Goal: Find specific page/section: Find specific page/section

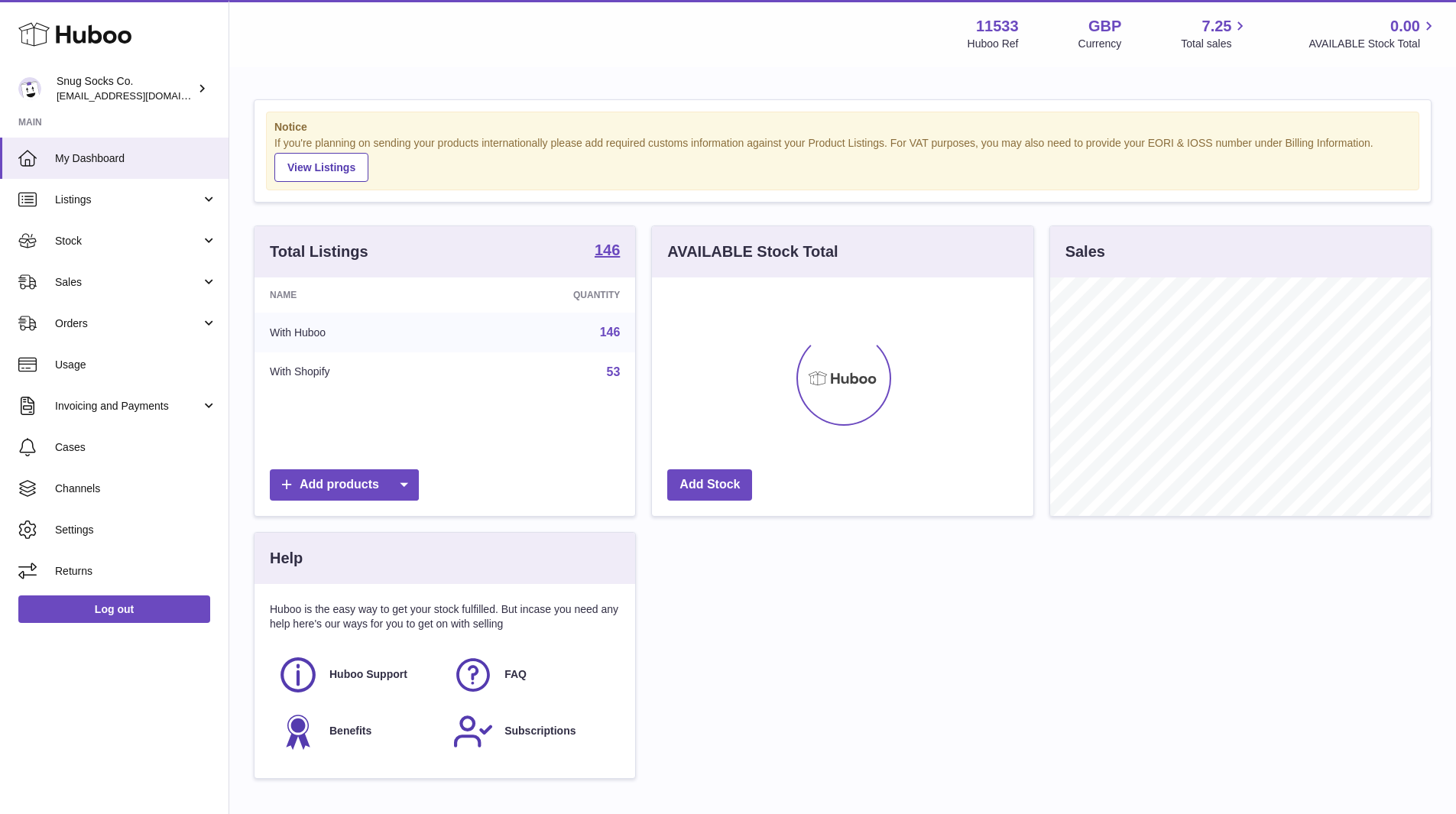
scroll to position [763970, 764119]
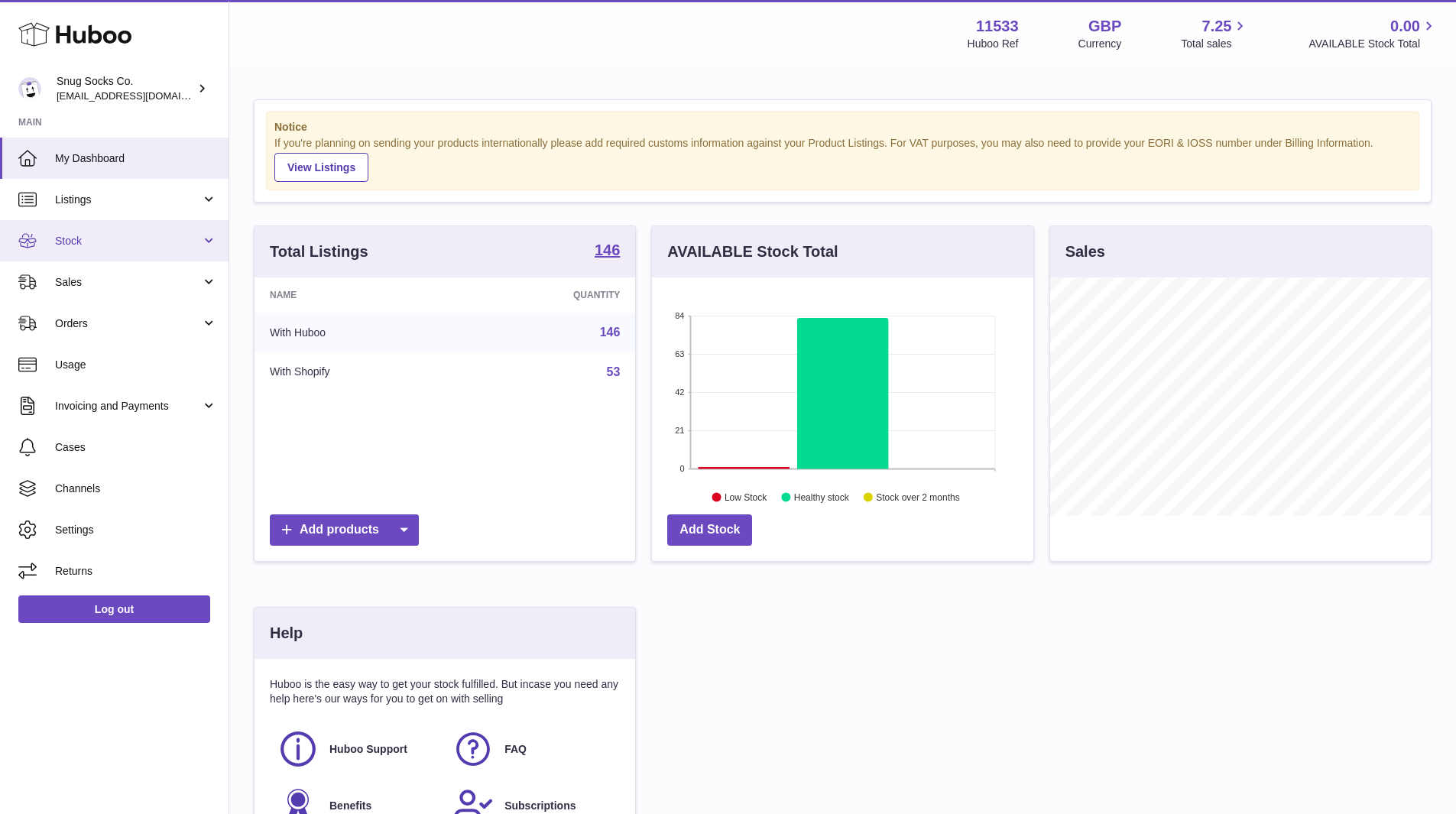
click at [119, 254] on link "Stock" at bounding box center [114, 241] width 229 height 41
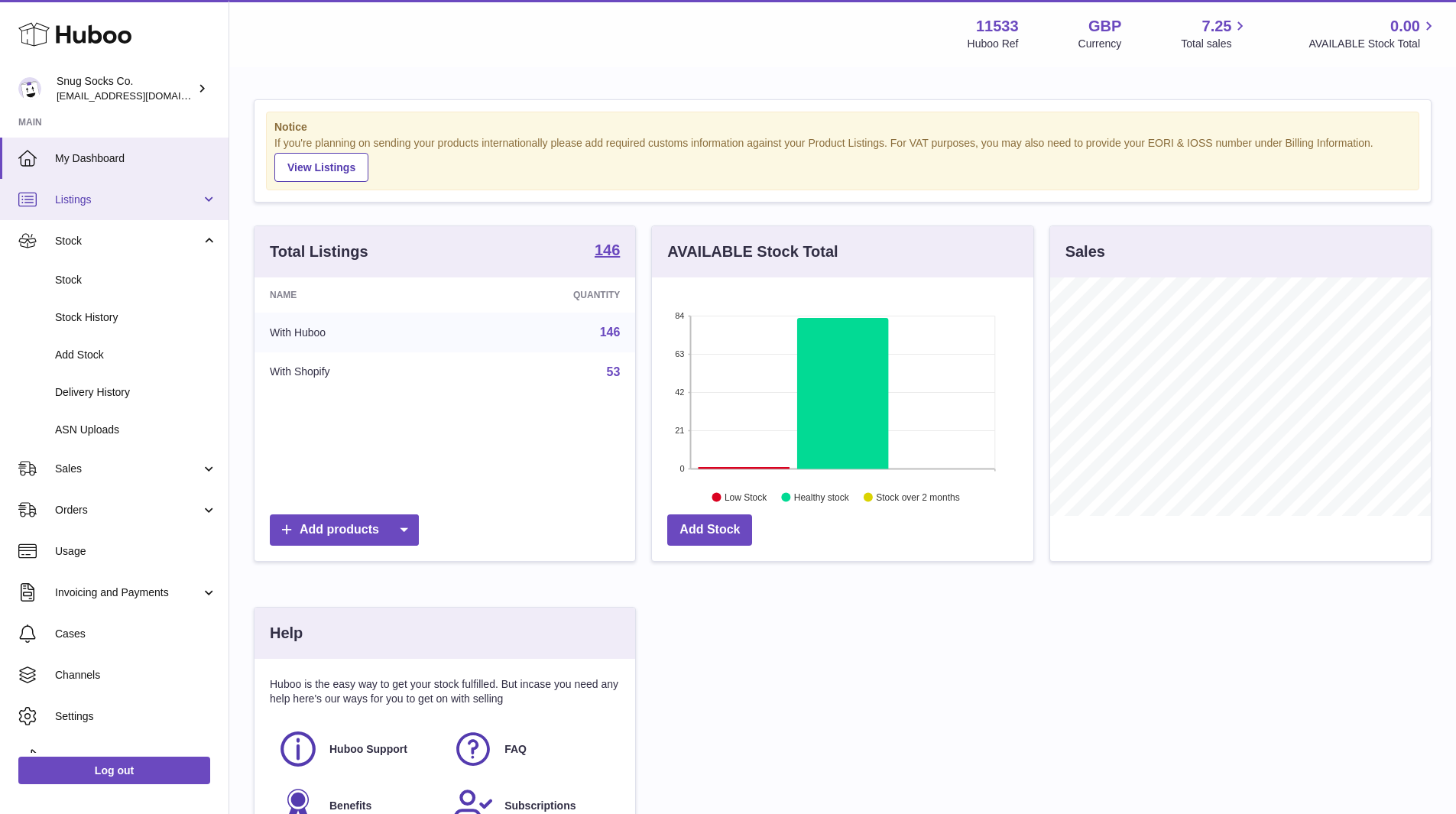
click at [128, 196] on span "Listings" at bounding box center [129, 199] width 146 height 14
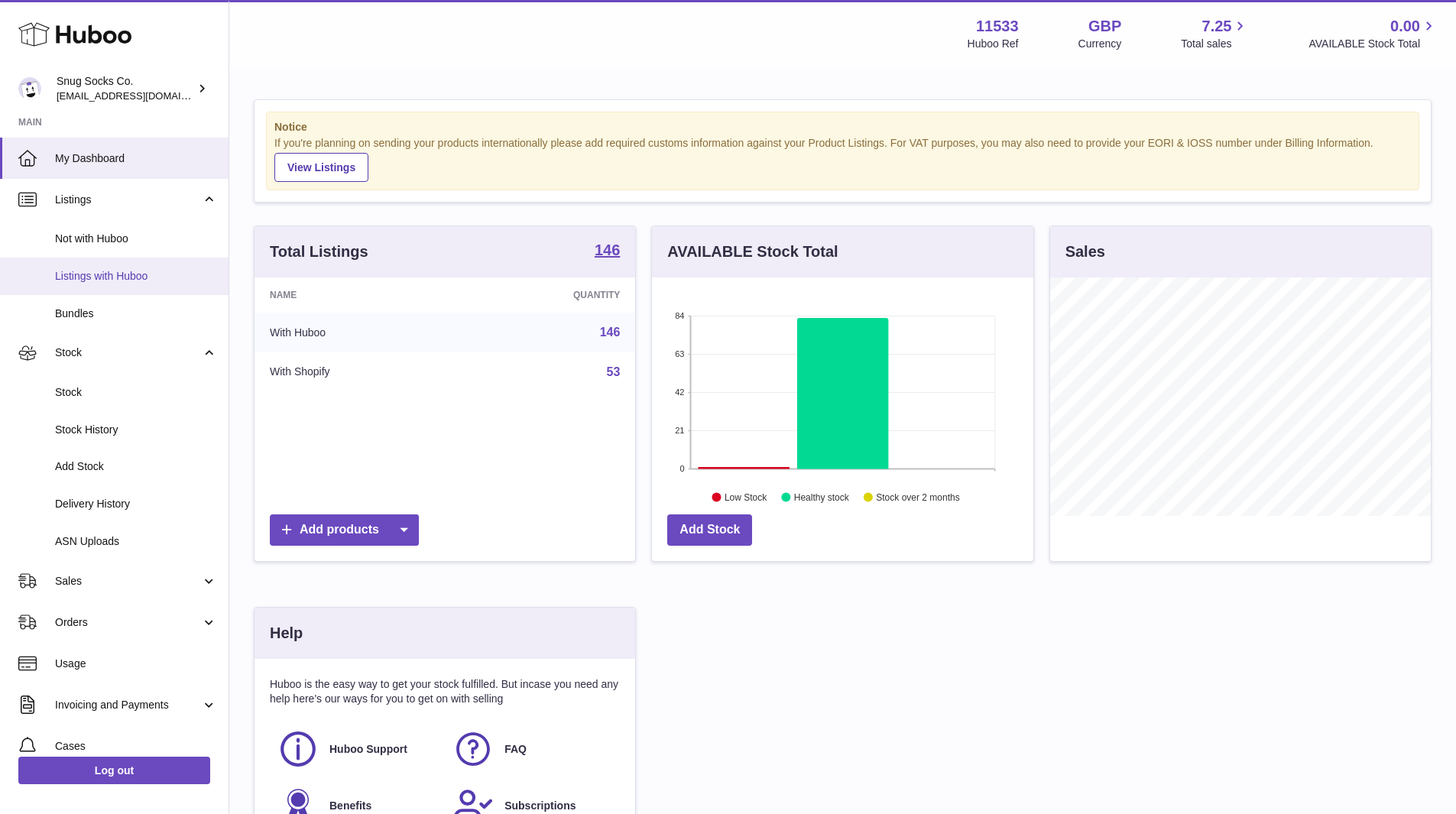
click at [134, 274] on span "Listings with Huboo" at bounding box center [136, 276] width 162 height 14
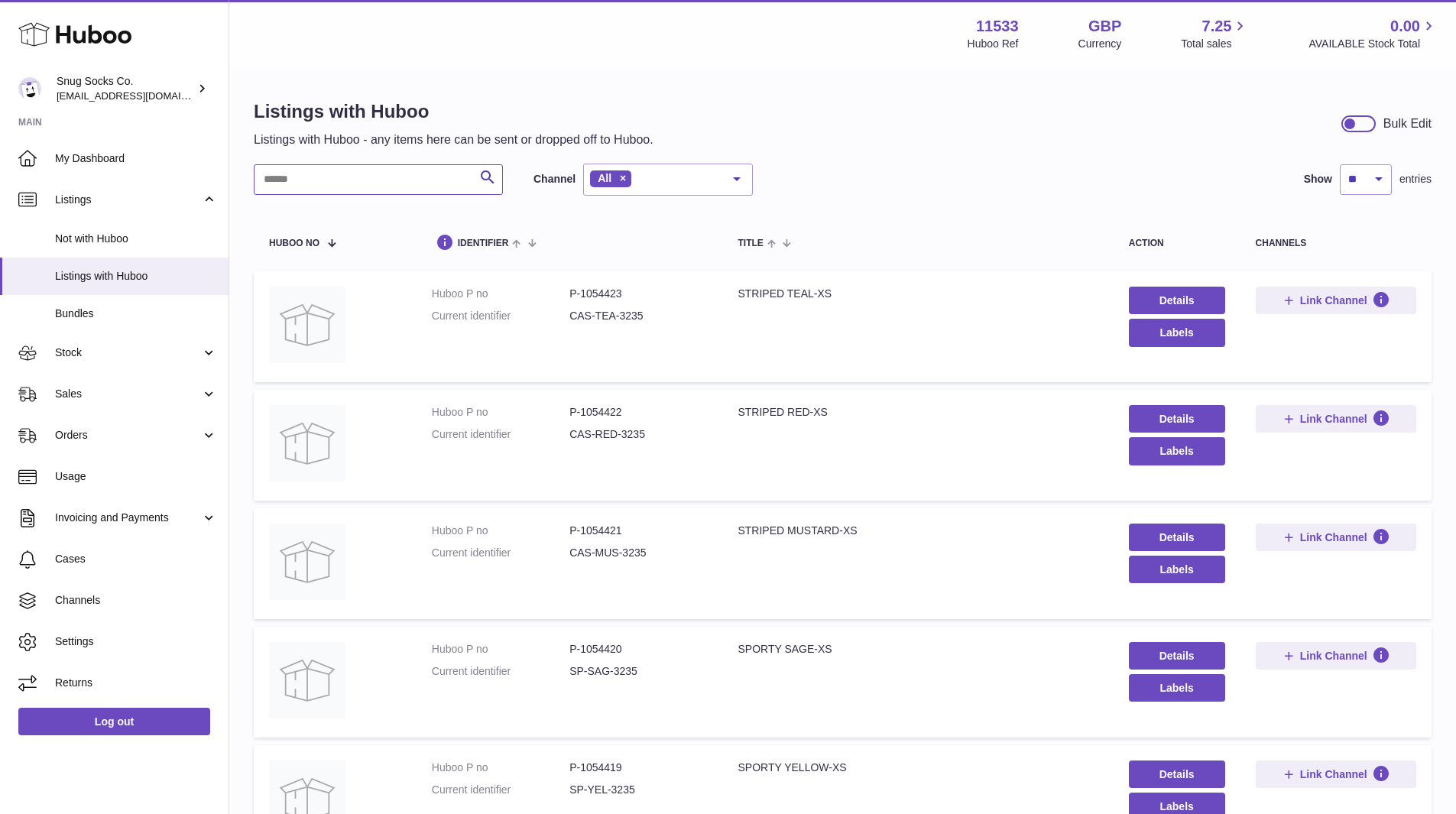
click at [408, 184] on input "text" at bounding box center [379, 179] width 250 height 31
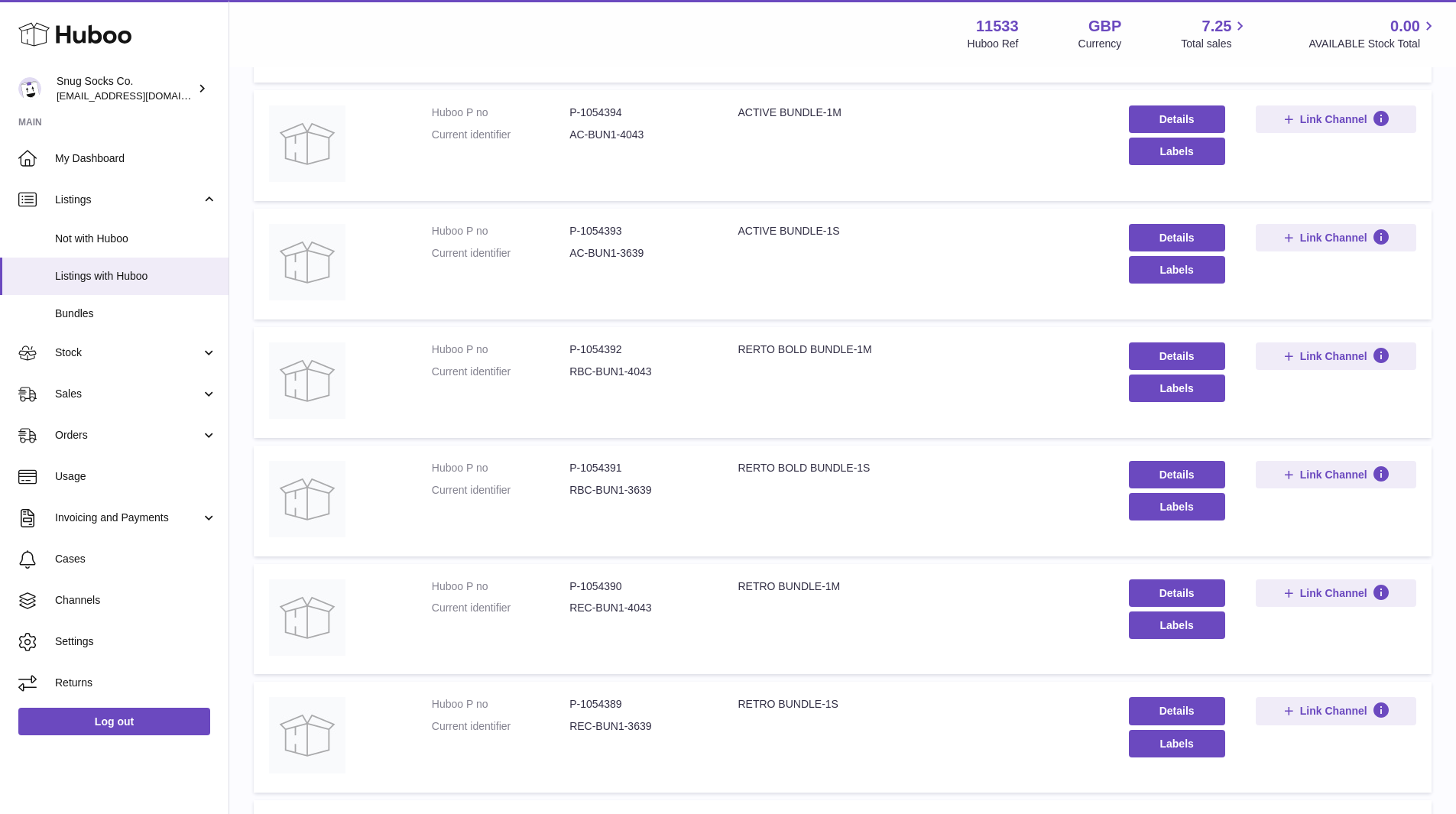
scroll to position [535, 0]
type input "***"
